Goal: Task Accomplishment & Management: Use online tool/utility

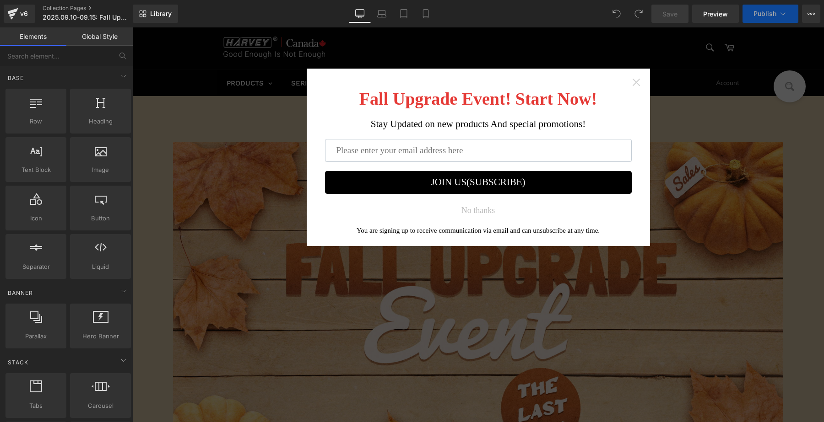
click at [632, 80] on icon "Close widget" at bounding box center [636, 82] width 9 height 9
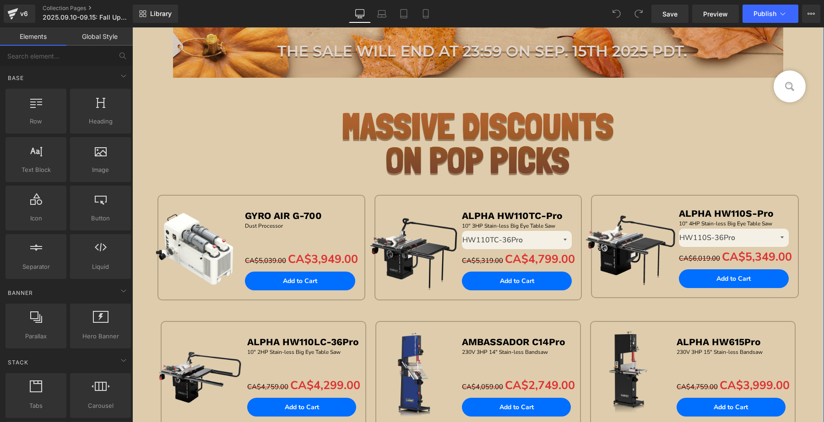
scroll to position [515, 0]
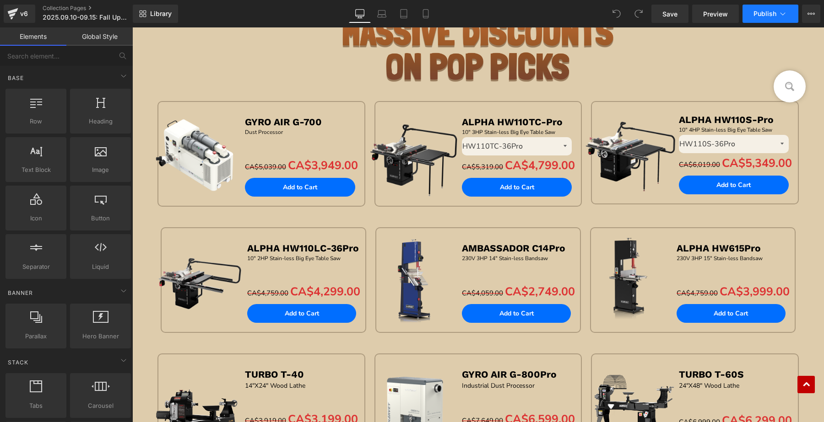
click at [787, 16] on icon at bounding box center [782, 13] width 9 height 9
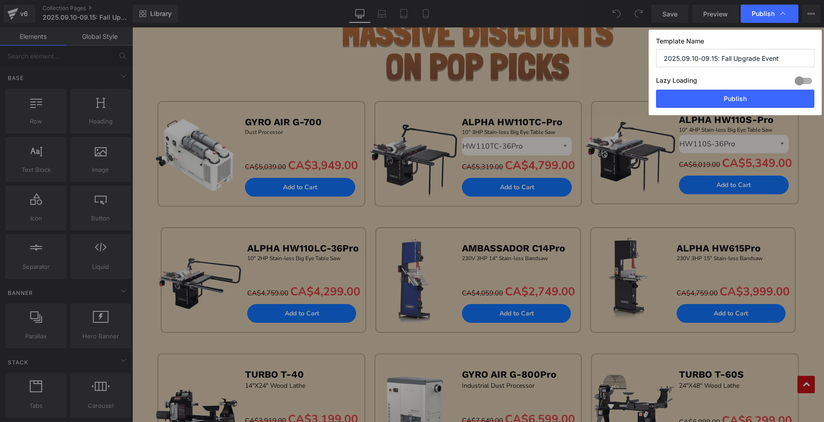
click at [756, 90] on div "Lazy Loading Build Upgrade plan to unlock" at bounding box center [735, 82] width 158 height 15
click at [750, 95] on button "Publish" at bounding box center [735, 99] width 158 height 18
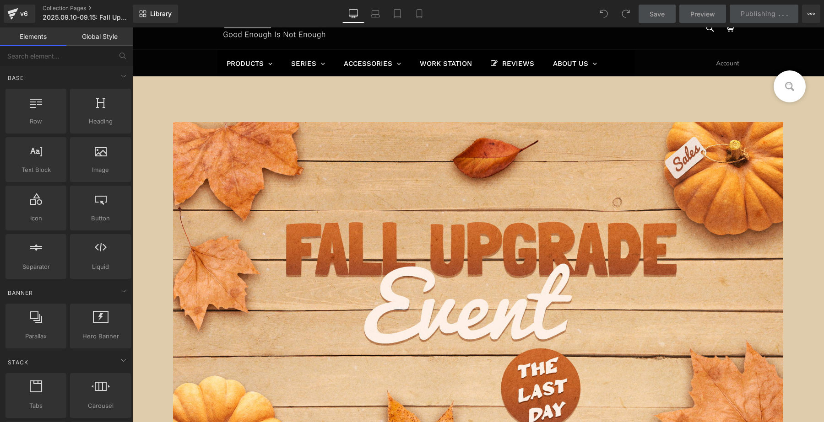
scroll to position [0, 0]
